Goal: Task Accomplishment & Management: Manage account settings

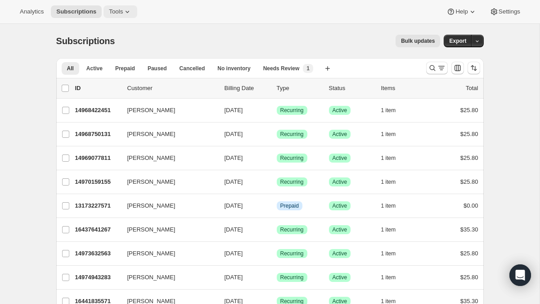
click at [114, 8] on span "Tools" at bounding box center [116, 11] width 14 height 7
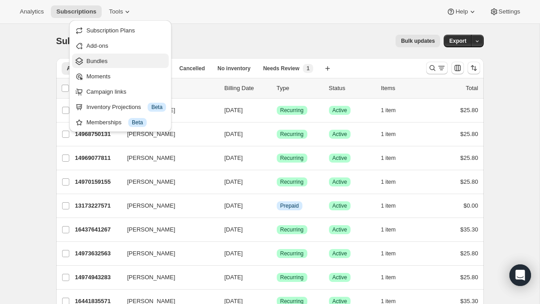
click at [103, 57] on span "Bundles" at bounding box center [126, 61] width 80 height 9
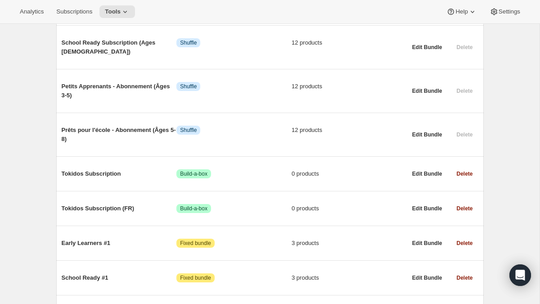
scroll to position [565, 0]
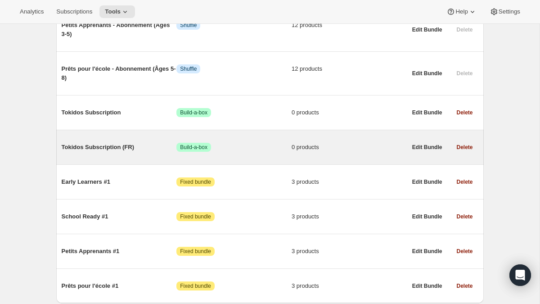
click at [126, 143] on span "Tokidos Subscription (FR)" at bounding box center [119, 147] width 115 height 9
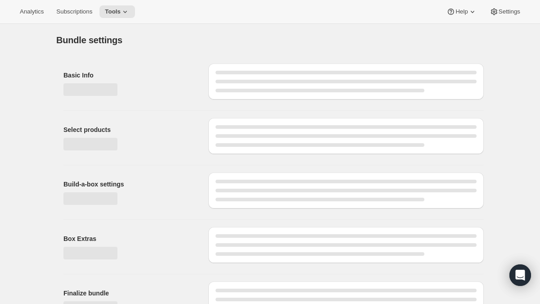
type input "Tokidos Subscription (FR)"
checkbox input "true"
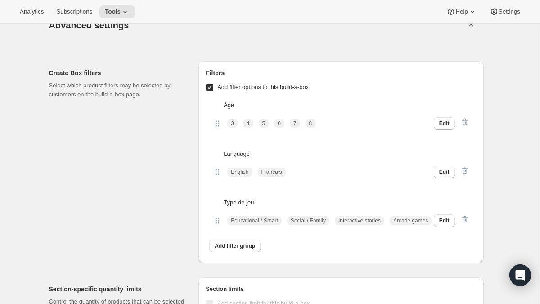
scroll to position [732, 0]
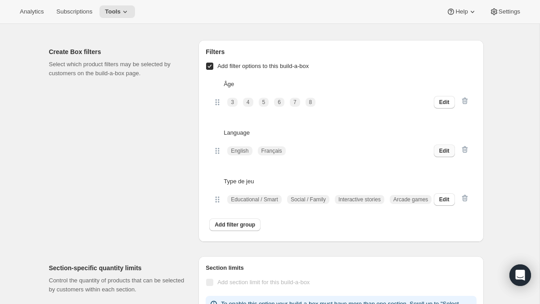
click at [445, 151] on span "Edit" at bounding box center [445, 150] width 10 height 7
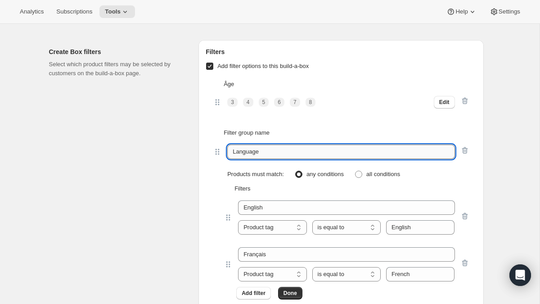
click at [270, 150] on input "Language" at bounding box center [340, 152] width 227 height 14
paste input "text"
type input "Langue"
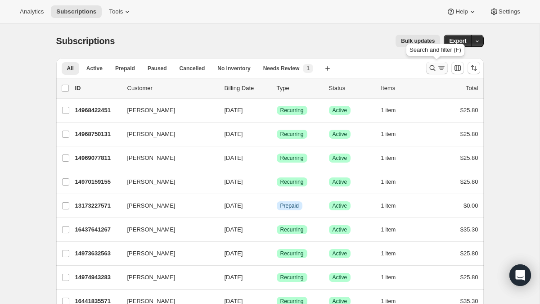
click at [431, 69] on icon "Search and filter results" at bounding box center [432, 68] width 9 height 9
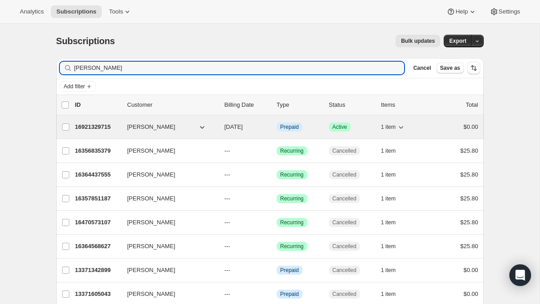
type input "[PERSON_NAME]"
click at [78, 126] on p "16921329715" at bounding box center [97, 126] width 45 height 9
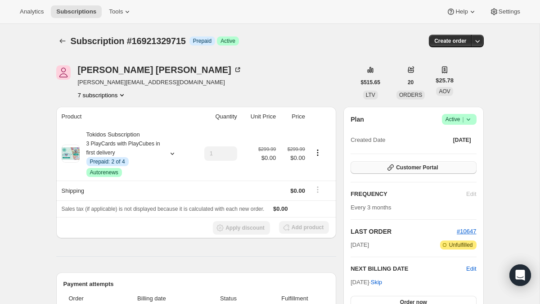
click at [381, 164] on button "Customer Portal" at bounding box center [414, 167] width 126 height 13
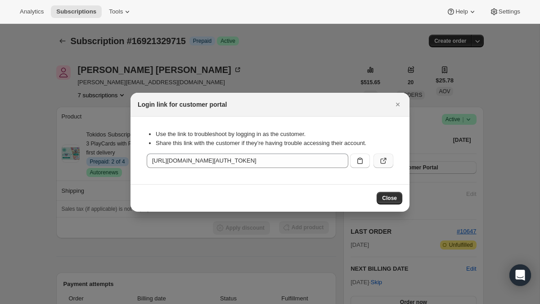
click at [386, 159] on icon ":rsc:" at bounding box center [385, 160] width 4 height 4
click at [395, 99] on button "Close" at bounding box center [398, 104] width 13 height 13
